Goal: Information Seeking & Learning: Check status

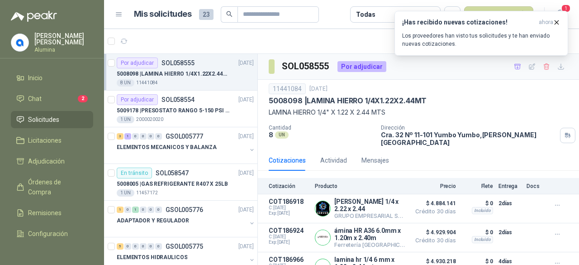
scroll to position [43, 0]
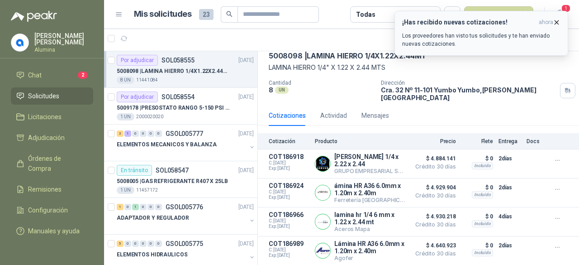
click at [557, 23] on icon "button" at bounding box center [557, 23] width 8 height 8
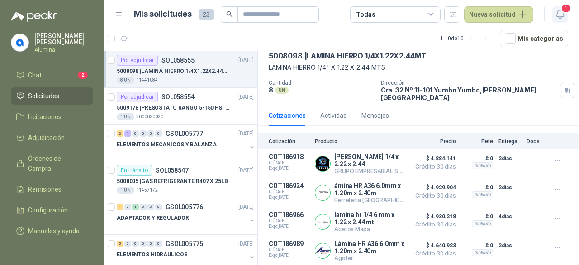
click at [563, 14] on icon "button" at bounding box center [560, 14] width 8 height 9
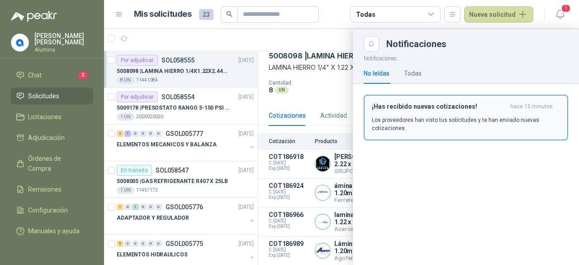
click at [466, 116] on p "Los proveedores han visto tus solicitudes y te han enviado nuevas cotizaciones." at bounding box center [466, 124] width 188 height 16
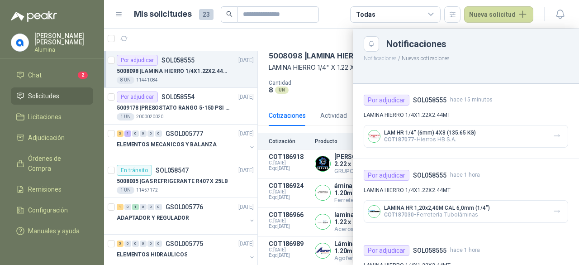
click at [211, 72] on div at bounding box center [341, 147] width 475 height 236
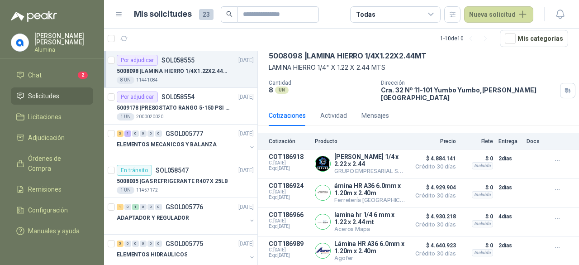
click at [207, 76] on div "5008098 | LAMINA HIERRO 1/4X1.22X2.44MT" at bounding box center [185, 71] width 137 height 11
click at [556, 20] on button "button" at bounding box center [560, 14] width 16 height 16
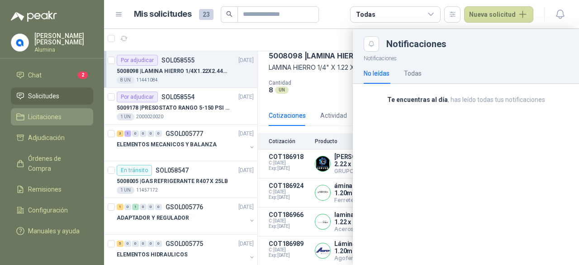
click at [52, 112] on span "Licitaciones" at bounding box center [44, 117] width 33 height 10
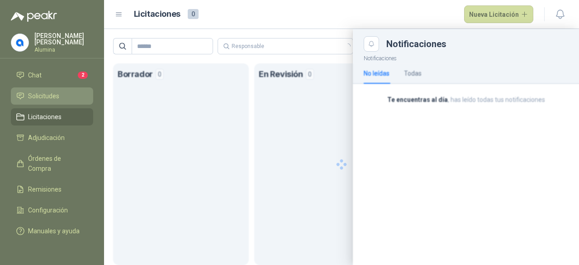
click at [61, 91] on li "Solicitudes" at bounding box center [52, 96] width 72 height 10
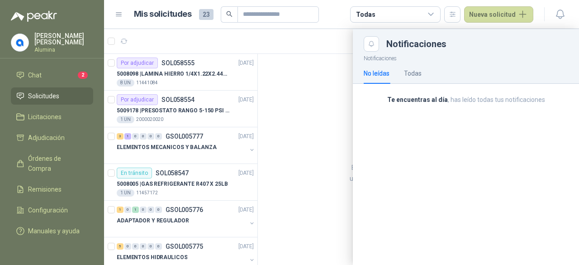
click at [225, 75] on div at bounding box center [341, 147] width 475 height 236
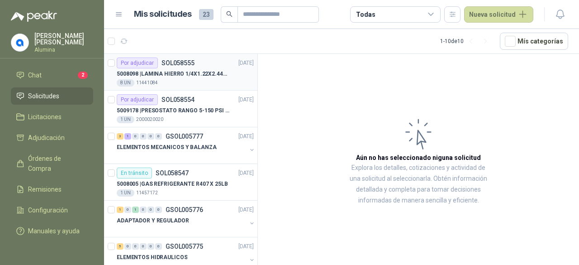
click at [213, 80] on div "8 UN 11441084" at bounding box center [185, 82] width 137 height 7
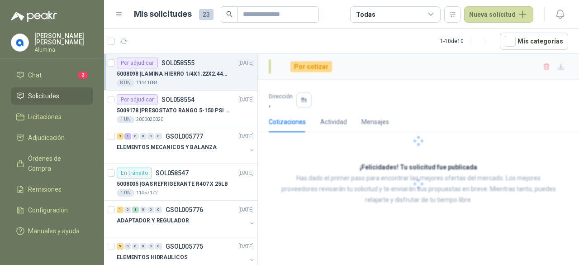
click at [213, 80] on div "8 UN 11441084" at bounding box center [185, 82] width 137 height 7
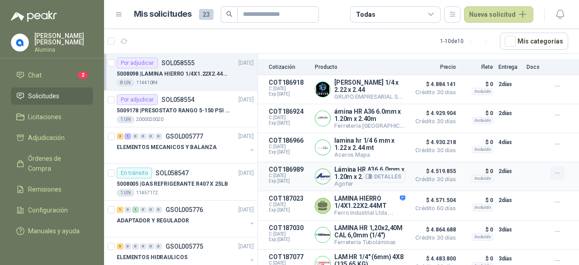
scroll to position [138, 0]
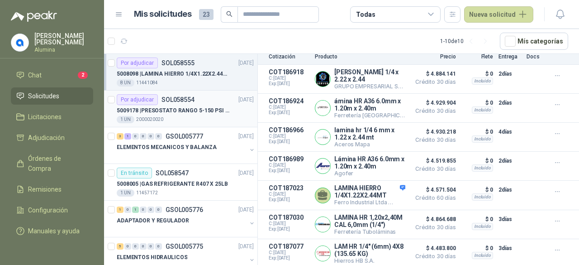
click at [204, 94] on div "Por adjudicar SOL058554 [DATE]" at bounding box center [185, 99] width 137 height 11
click at [199, 98] on div "Por adjudicar SOL058554 [DATE]" at bounding box center [185, 99] width 137 height 11
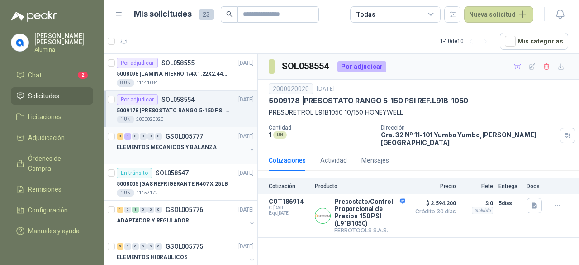
click at [195, 137] on p "GSOL005777" at bounding box center [185, 136] width 38 height 6
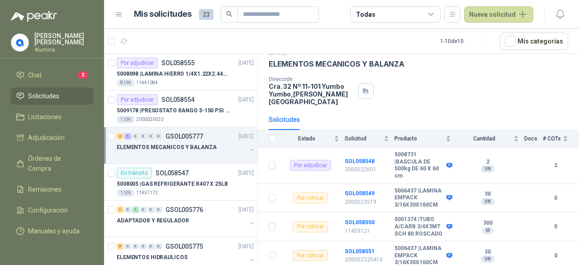
scroll to position [66, 0]
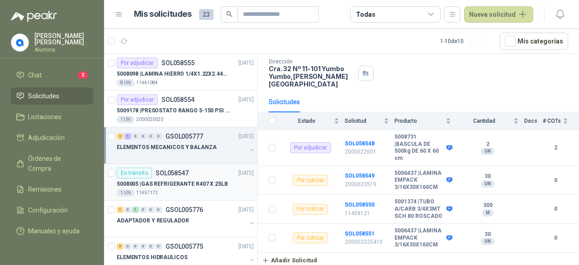
click at [207, 172] on div "En tránsito SOL058547 [DATE]" at bounding box center [185, 172] width 137 height 11
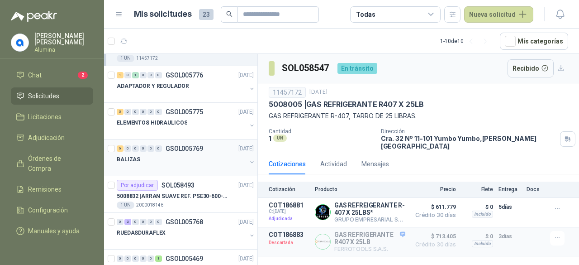
scroll to position [136, 0]
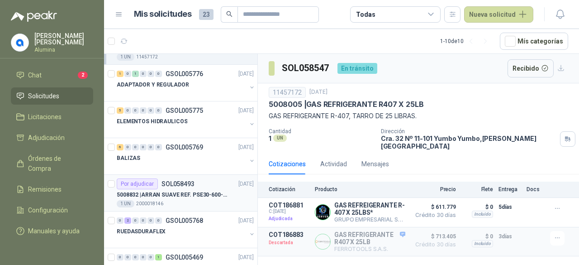
click at [207, 191] on p "5008832 | ARRAN SUAVE REF. PSE30-600-70 20HP-30A" at bounding box center [173, 195] width 113 height 9
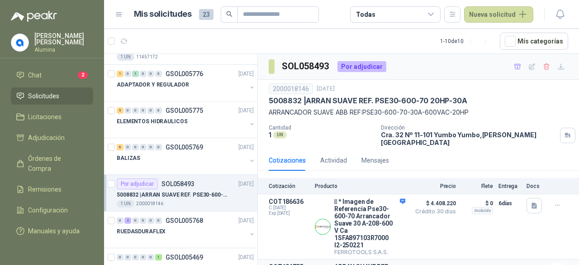
scroll to position [82, 0]
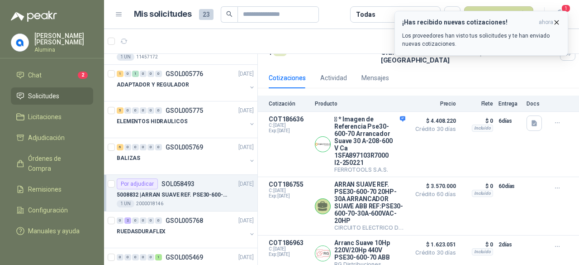
click at [558, 24] on icon "button" at bounding box center [557, 22] width 4 height 4
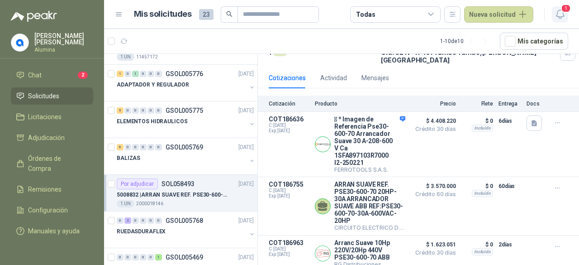
click at [558, 14] on icon "button" at bounding box center [560, 14] width 11 height 11
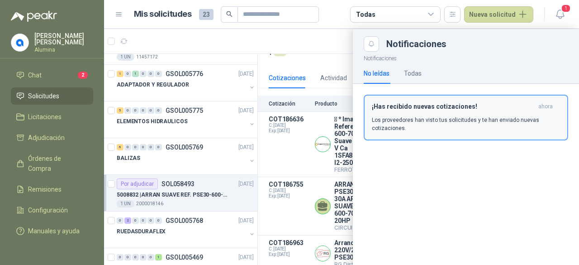
click at [453, 101] on button "¡Has recibido nuevas cotizaciones! ahora Los proveedores han visto tus solicitu…" at bounding box center [466, 118] width 205 height 46
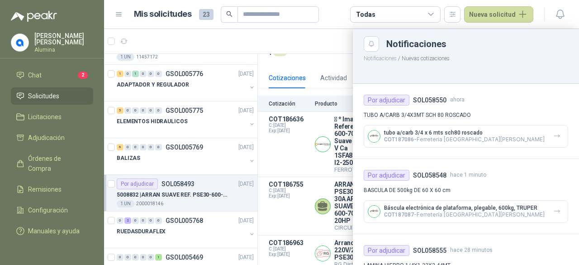
click at [449, 134] on p "tubo a/carb 3/4 x 6 mts sch80 roscado" at bounding box center [464, 132] width 161 height 6
click at [439, 102] on h4 "SOL058550" at bounding box center [429, 100] width 33 height 10
click at [244, 119] on div at bounding box center [341, 147] width 475 height 236
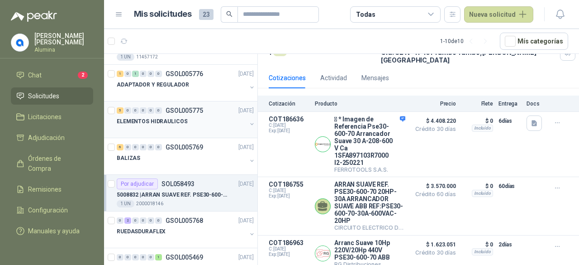
click at [248, 123] on button "button" at bounding box center [251, 123] width 7 height 7
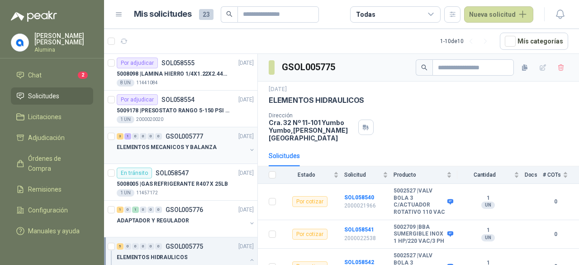
click at [248, 148] on button "button" at bounding box center [251, 149] width 7 height 7
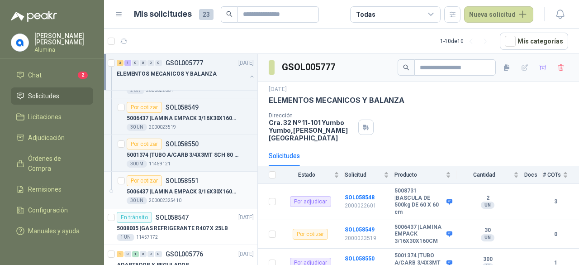
scroll to position [91, 0]
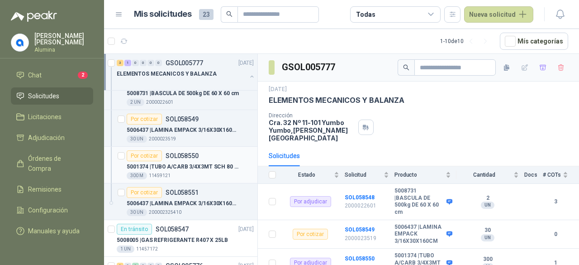
click at [210, 162] on p "5001374 | TUBO A/CARB 3/4X3MT SCH 80 ROSCADO" at bounding box center [183, 166] width 113 height 9
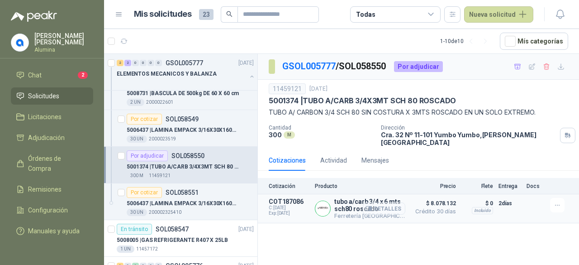
click at [399, 202] on button "Detalles" at bounding box center [384, 208] width 43 height 12
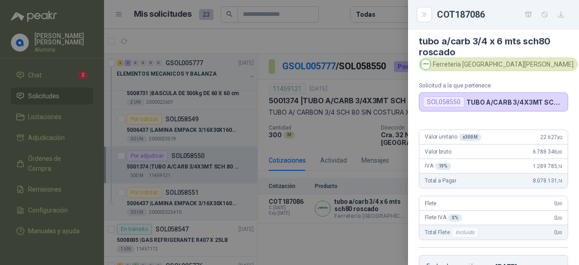
scroll to position [3, 0]
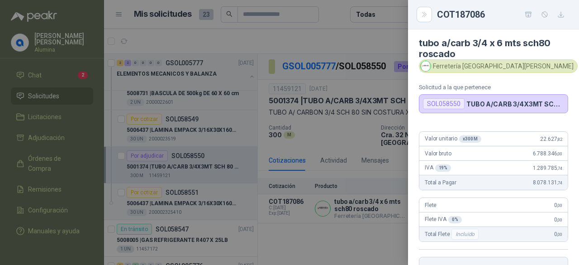
click at [341, 229] on div at bounding box center [289, 132] width 579 height 265
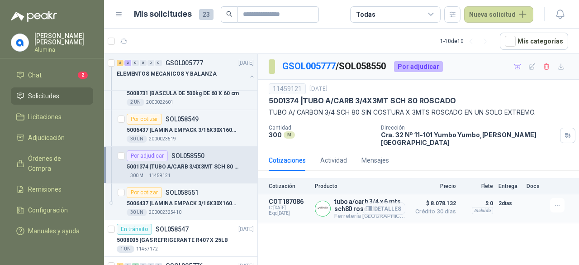
click at [352, 201] on p "tubo a/carb 3/4 x 6 mts sch80 roscado" at bounding box center [369, 205] width 71 height 14
click at [394, 202] on button "Detalles" at bounding box center [384, 208] width 43 height 12
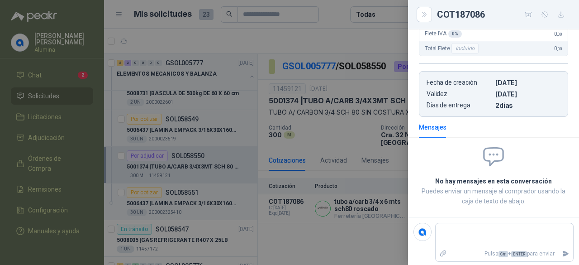
click at [365, 222] on div at bounding box center [289, 132] width 579 height 265
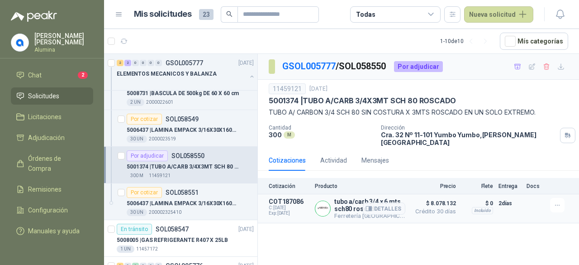
click at [323, 201] on img at bounding box center [322, 208] width 15 height 15
click at [290, 205] on span "C: [DATE]" at bounding box center [289, 207] width 41 height 5
click at [287, 198] on p "COT187086" at bounding box center [289, 201] width 41 height 7
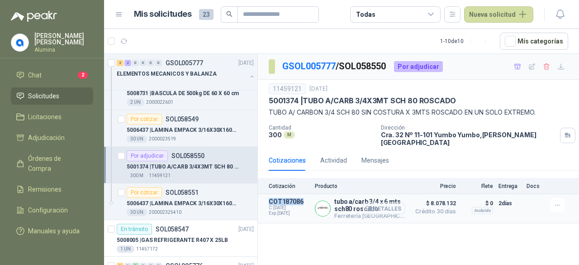
click at [386, 202] on button "Detalles" at bounding box center [384, 208] width 43 height 12
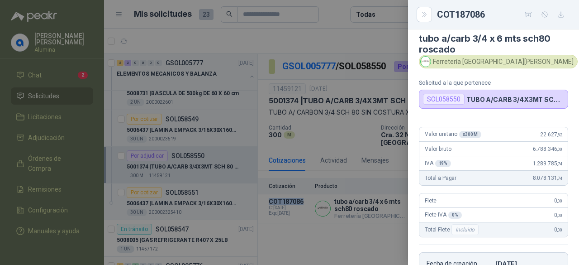
scroll to position [0, 0]
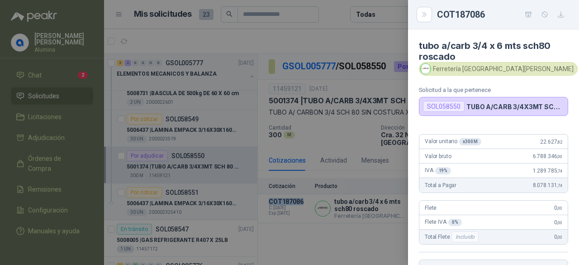
click at [427, 70] on img at bounding box center [426, 69] width 10 height 10
click at [317, 229] on div at bounding box center [289, 132] width 579 height 265
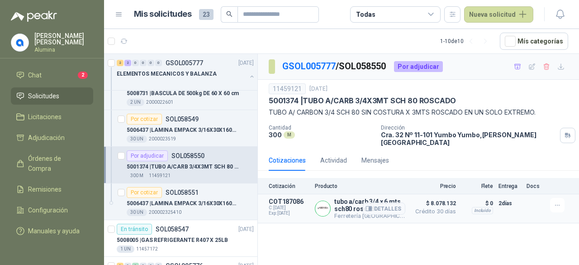
click at [339, 198] on p "tubo a/carb 3/4 x 6 mts sch80 roscado" at bounding box center [369, 205] width 71 height 14
click at [281, 198] on p "COT187086" at bounding box center [289, 201] width 41 height 7
click at [382, 202] on button "Detalles" at bounding box center [384, 208] width 43 height 12
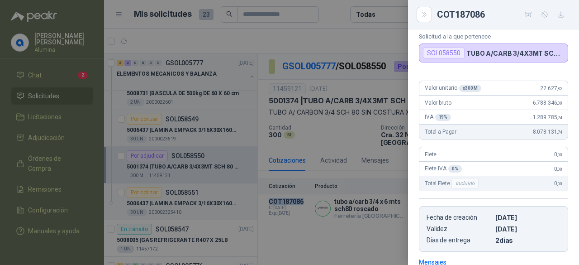
scroll to position [0, 0]
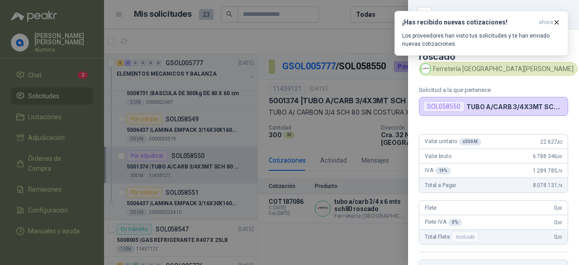
click at [346, 219] on div at bounding box center [289, 132] width 579 height 265
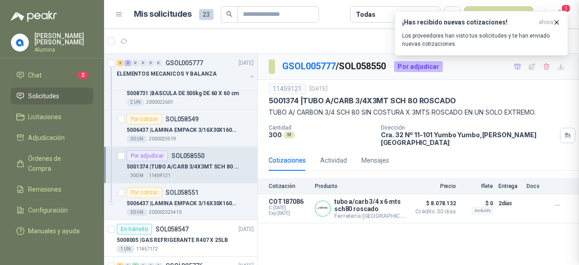
scroll to position [188, 0]
click at [558, 19] on icon "button" at bounding box center [557, 23] width 8 height 8
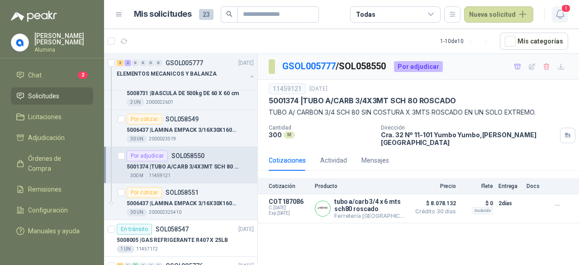
click at [565, 9] on span "1" at bounding box center [566, 8] width 10 height 9
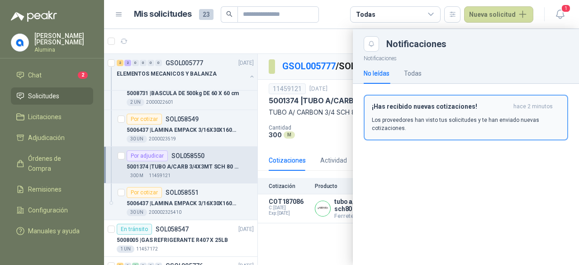
click at [438, 104] on h3 "¡Has recibido nuevas cotizaciones!" at bounding box center [441, 107] width 138 height 8
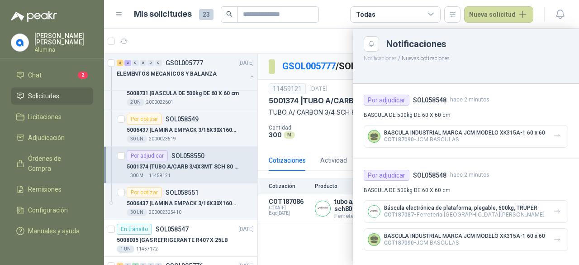
click at [429, 134] on p "BASCULA INDUSTRIAL MARCA JCM MODELO XK315A-1 60 x 60" at bounding box center [464, 132] width 161 height 6
click at [174, 165] on div at bounding box center [341, 147] width 475 height 236
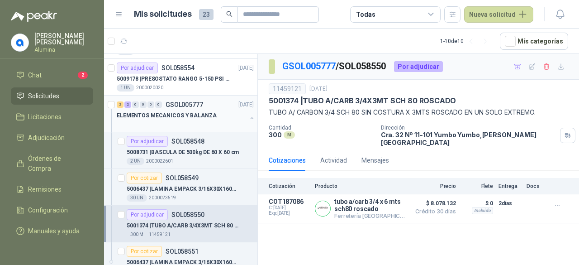
scroll to position [0, 0]
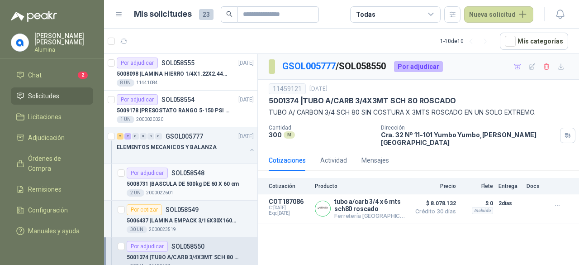
click at [207, 176] on div "Por adjudicar SOL058548" at bounding box center [190, 172] width 127 height 11
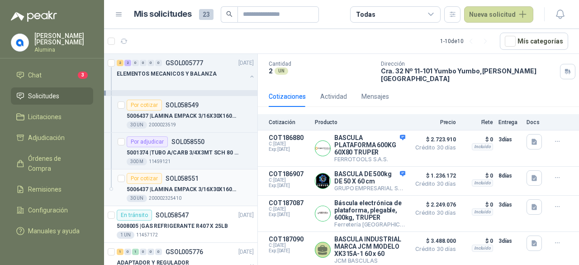
scroll to position [91, 0]
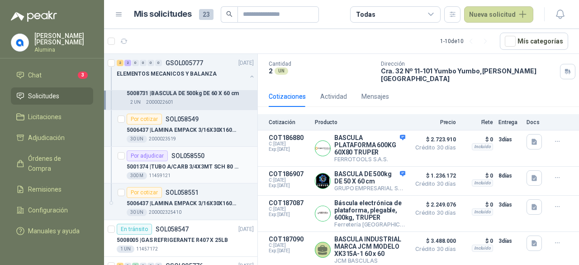
click at [224, 162] on p "5001374 | TUBO A/CARB 3/4X3MT SCH 80 ROSCADO" at bounding box center [183, 166] width 113 height 9
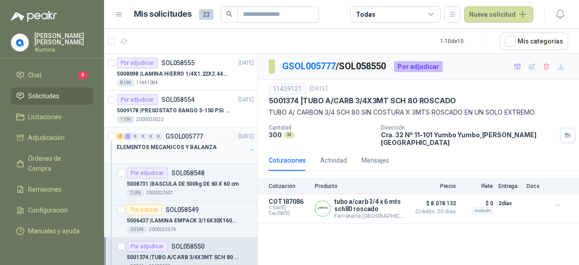
click at [248, 151] on button "button" at bounding box center [251, 149] width 7 height 7
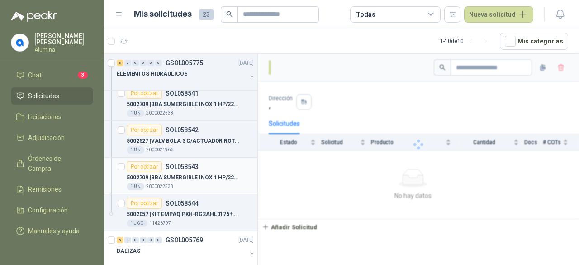
scroll to position [136, 0]
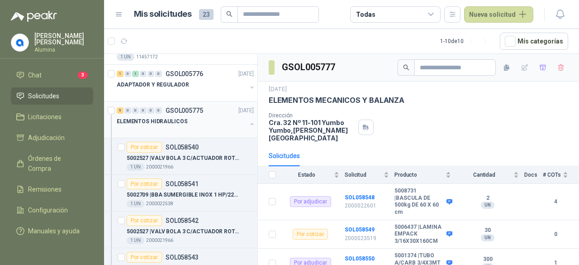
click at [248, 123] on button "button" at bounding box center [251, 123] width 7 height 7
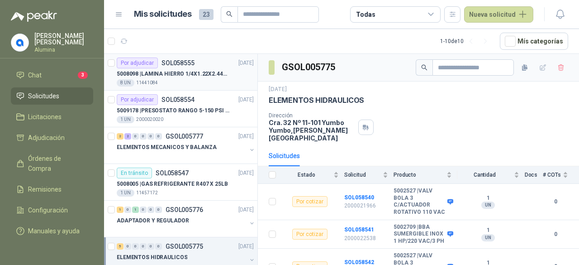
click at [230, 70] on div "5008098 | LAMINA HIERRO 1/4X1.22X2.44MT" at bounding box center [185, 73] width 137 height 11
click at [224, 77] on p "5008098 | LAMINA HIERRO 1/4X1.22X2.44MT" at bounding box center [173, 74] width 113 height 9
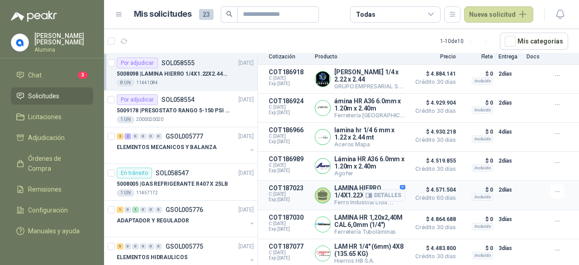
scroll to position [138, 0]
click at [179, 110] on p "5009178 | PRESOSTATO RANGO 5-150 PSI REF.L91B-1050" at bounding box center [173, 110] width 113 height 9
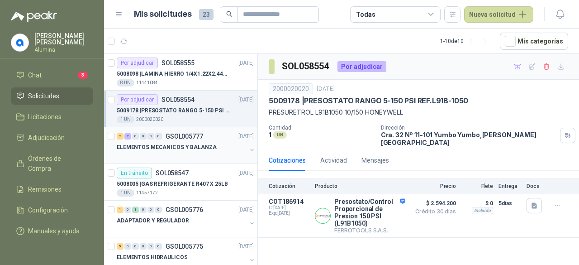
click at [198, 148] on p "ELEMENTOS MECANICOS Y BALANZA" at bounding box center [167, 147] width 100 height 9
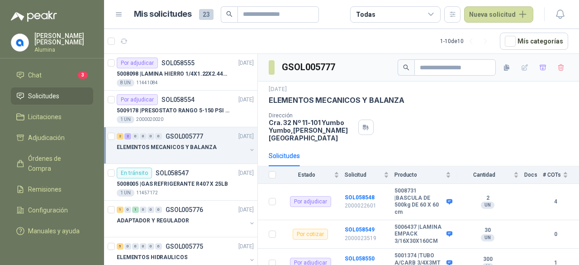
scroll to position [66, 0]
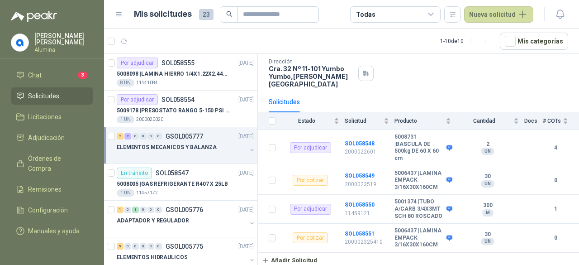
click at [248, 146] on button "button" at bounding box center [251, 149] width 7 height 7
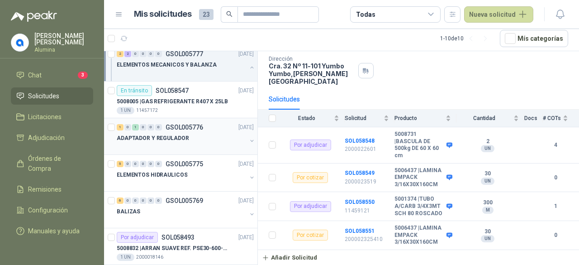
scroll to position [310, 0]
